Goal: Obtain resource: Obtain resource

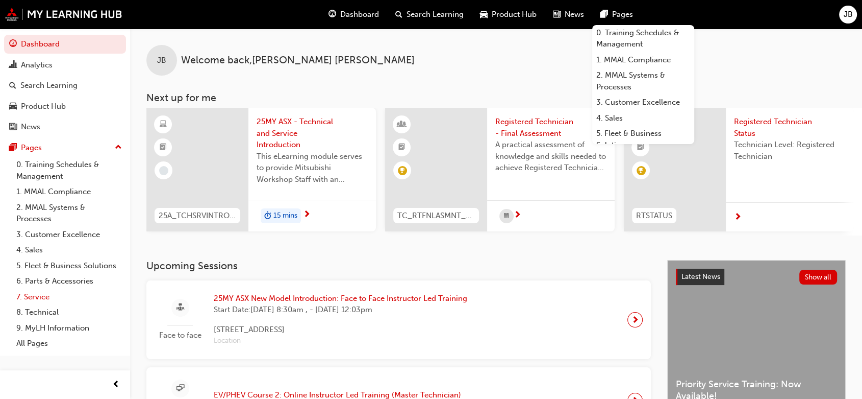
click at [45, 297] on link "7. Service" at bounding box center [69, 297] width 114 height 16
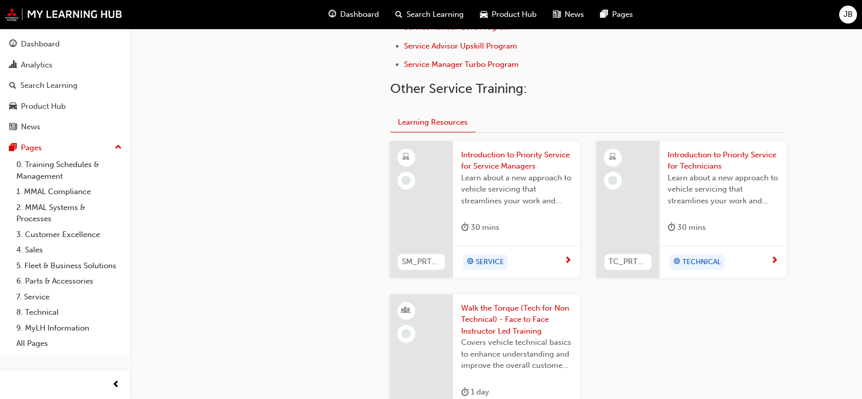
scroll to position [397, 0]
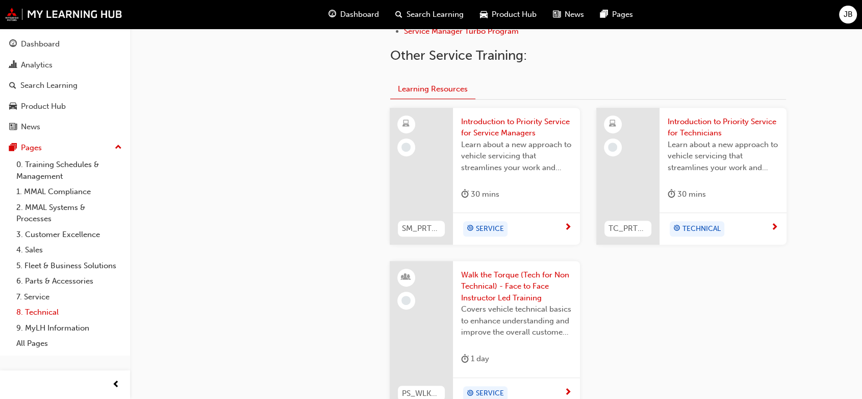
click at [45, 309] on link "8. Technical" at bounding box center [69, 312] width 114 height 16
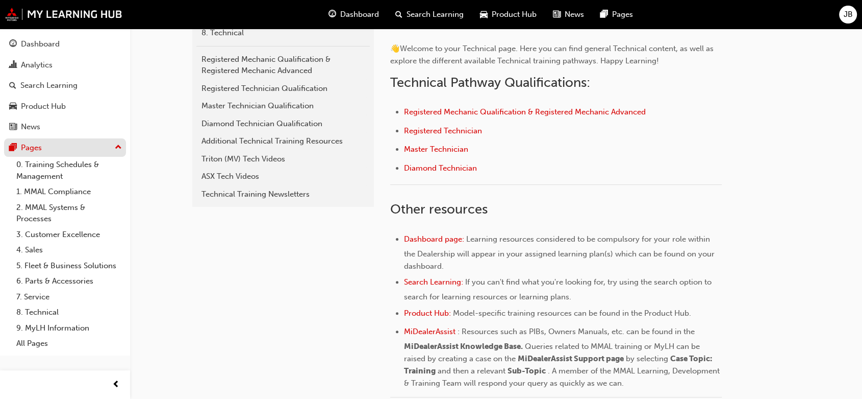
scroll to position [227, 0]
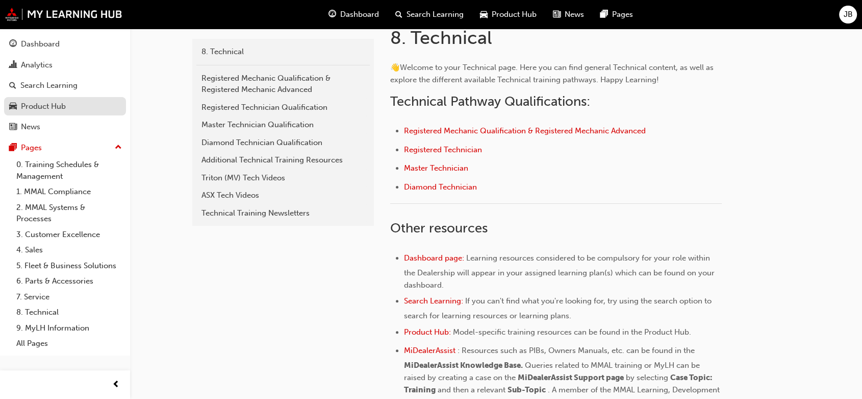
click at [51, 111] on div "Product Hub" at bounding box center [43, 107] width 45 height 12
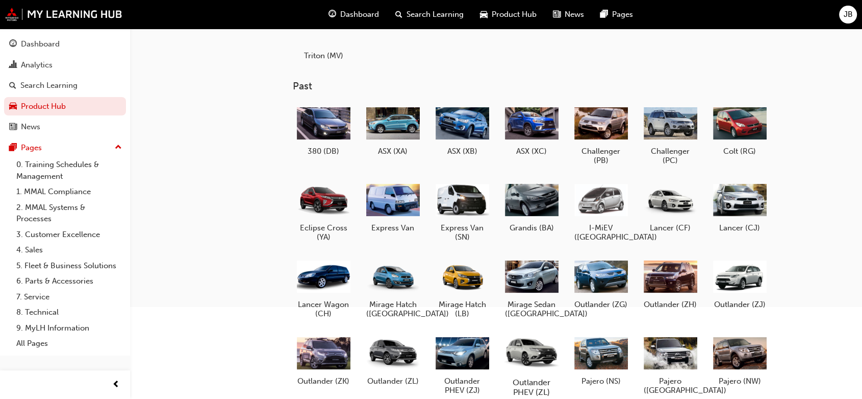
scroll to position [214, 0]
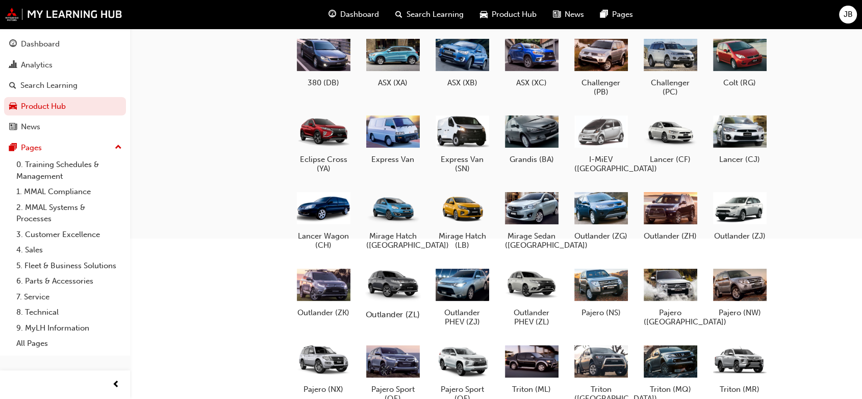
click at [390, 299] on div at bounding box center [392, 284] width 57 height 40
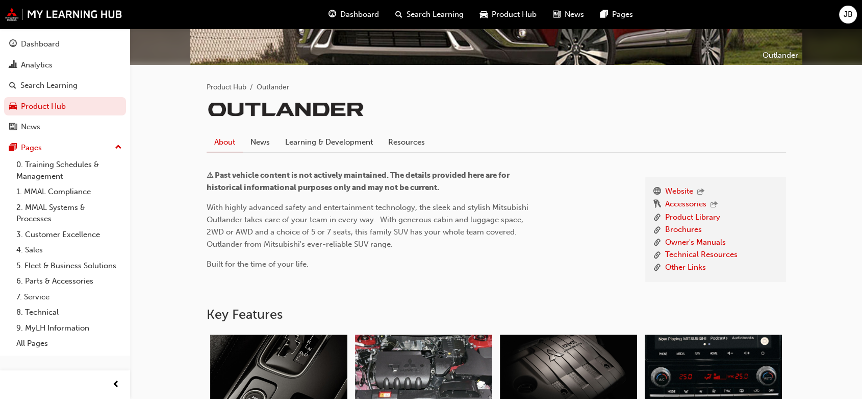
scroll to position [283, 0]
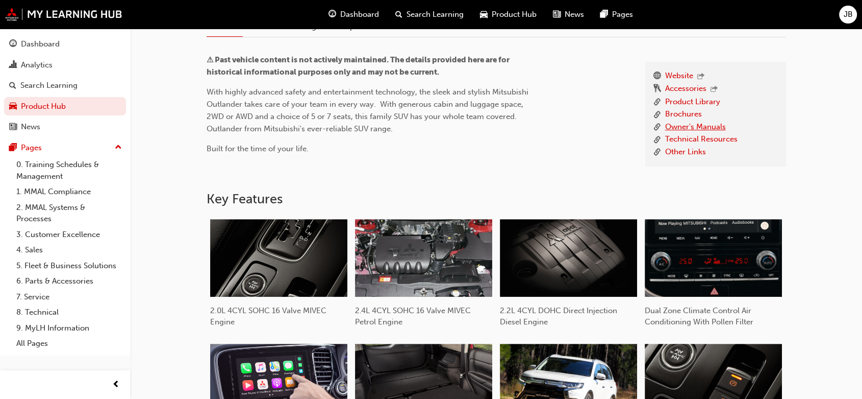
click at [688, 124] on link "Owner's Manuals" at bounding box center [695, 127] width 61 height 13
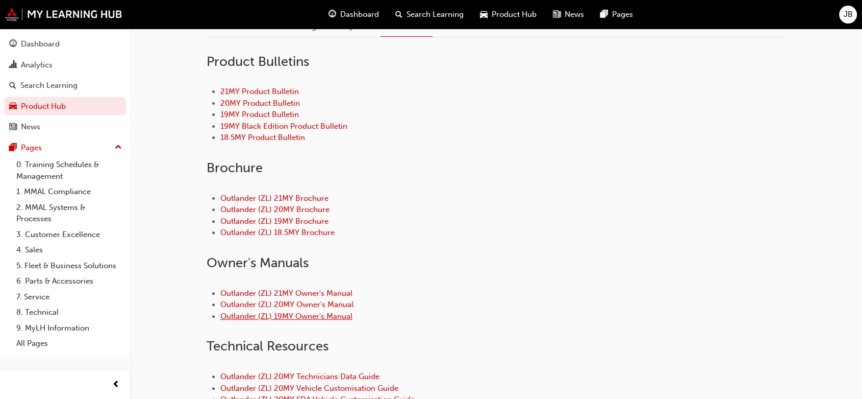
click at [313, 318] on link "Outlander (ZL) 19MY Owner's Manual" at bounding box center [286, 315] width 132 height 9
